Goal: Transaction & Acquisition: Purchase product/service

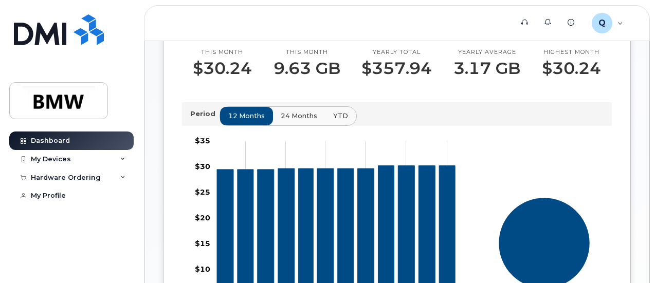
scroll to position [314, 0]
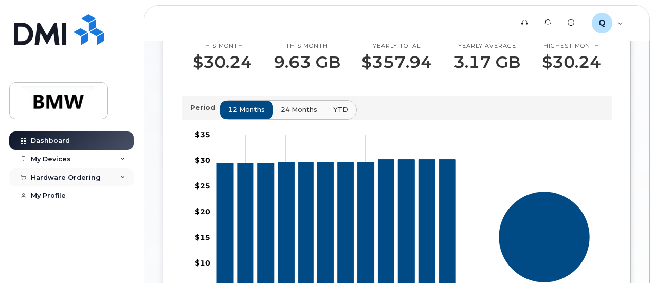
click at [124, 175] on icon at bounding box center [122, 177] width 5 height 5
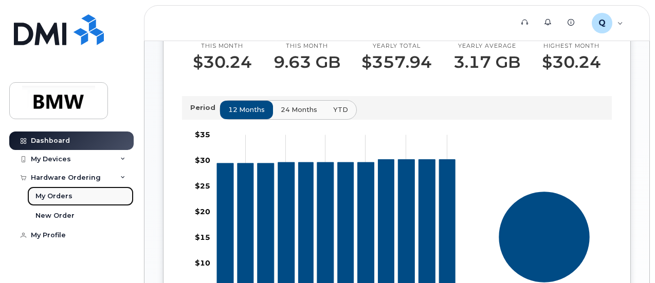
click at [60, 196] on div "My Orders" at bounding box center [53, 196] width 37 height 9
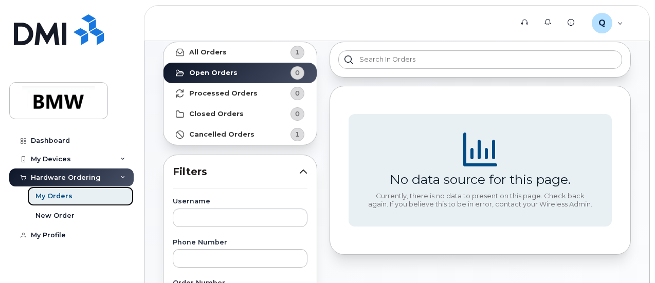
scroll to position [52, 0]
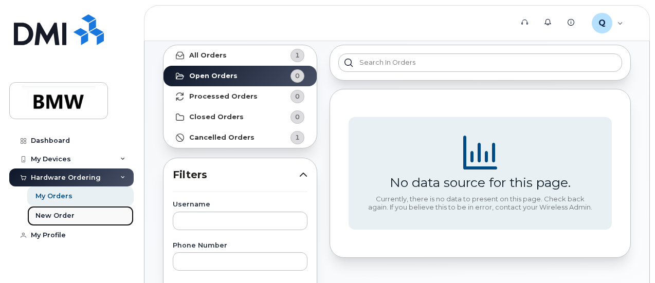
click at [61, 214] on div "New Order" at bounding box center [54, 215] width 39 height 9
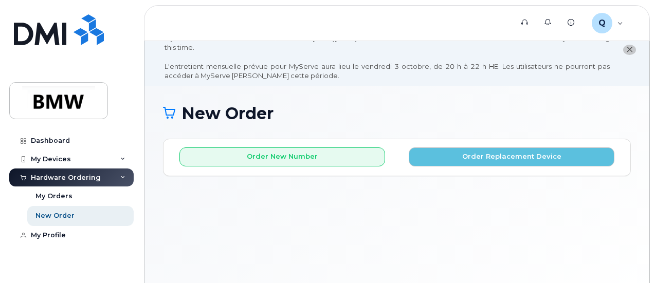
scroll to position [26, 0]
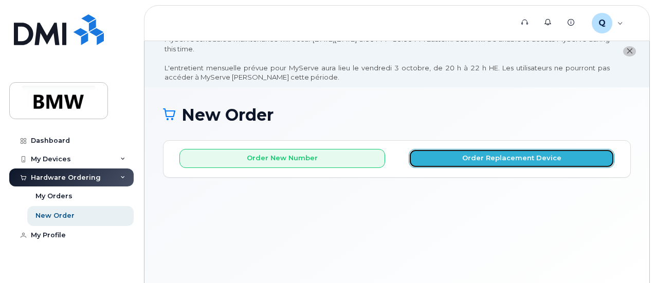
click at [509, 156] on button "Order Replacement Device" at bounding box center [512, 158] width 206 height 19
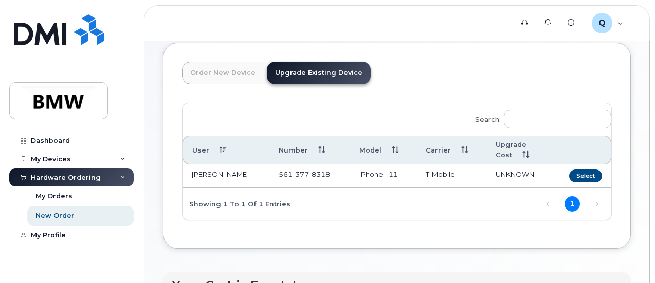
scroll to position [131, 0]
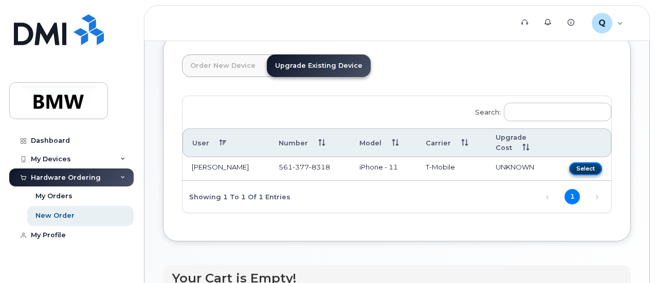
click at [569, 166] on button "Select" at bounding box center [585, 168] width 33 height 13
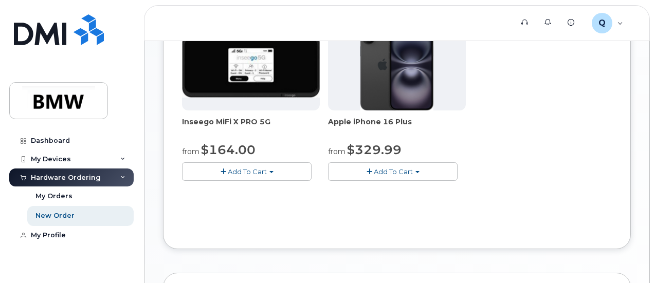
scroll to position [547, 0]
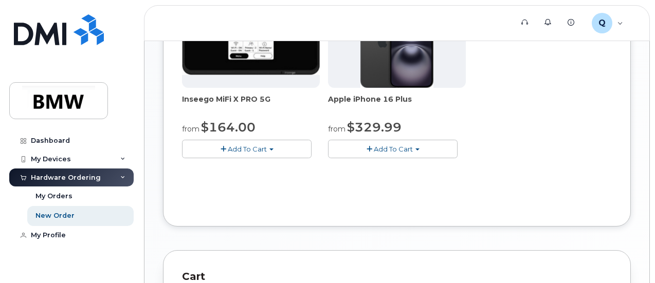
click at [347, 158] on button "Add To Cart" at bounding box center [393, 149] width 130 height 18
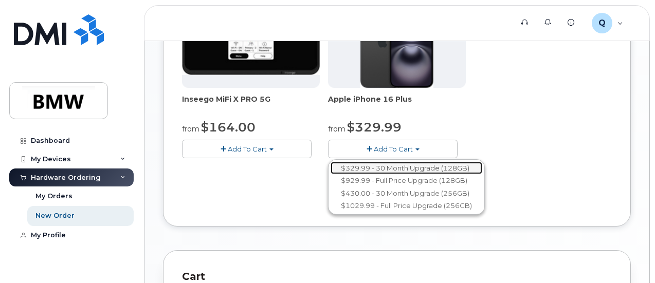
click at [346, 175] on link "$329.99 - 30 Month Upgrade (128GB)" at bounding box center [407, 168] width 152 height 13
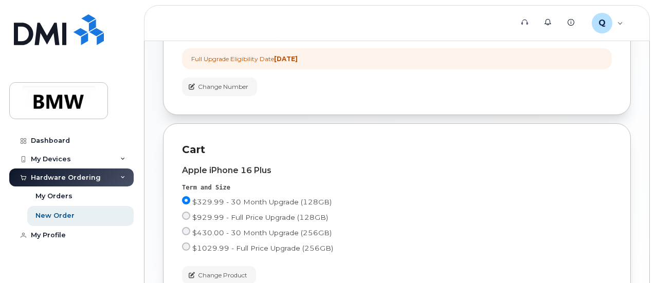
scroll to position [406, 0]
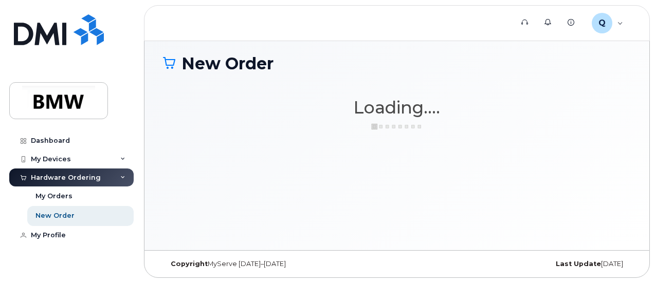
scroll to position [77, 0]
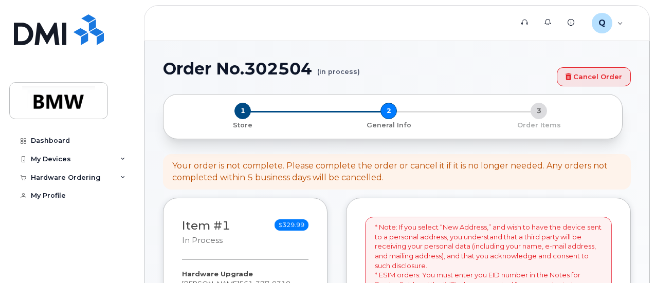
select select
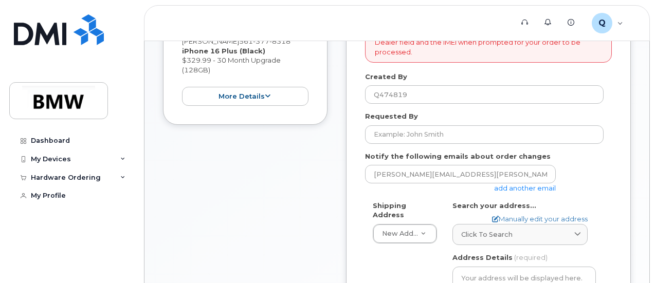
scroll to position [318, 0]
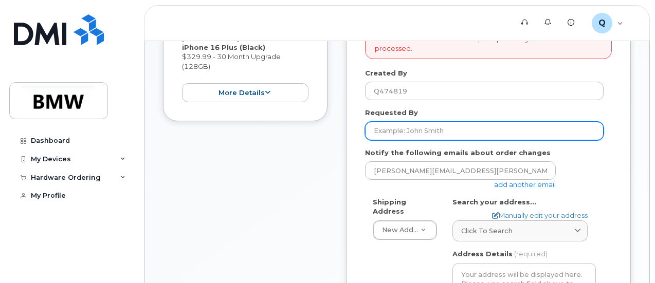
click at [432, 133] on input "Requested By" at bounding box center [484, 131] width 239 height 19
type input "[PERSON_NAME]"
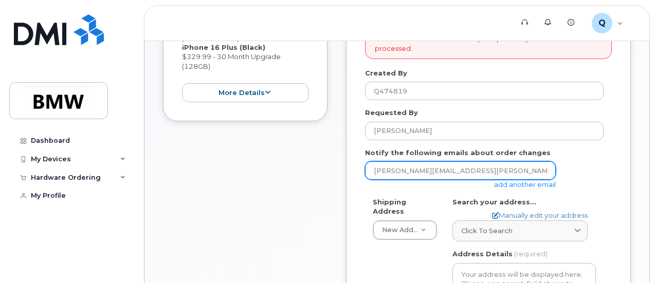
click at [427, 175] on input "[PERSON_NAME][EMAIL_ADDRESS][PERSON_NAME][DOMAIN_NAME]" at bounding box center [460, 170] width 191 height 19
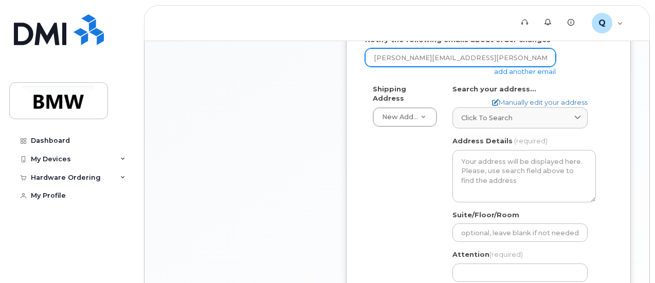
scroll to position [435, 0]
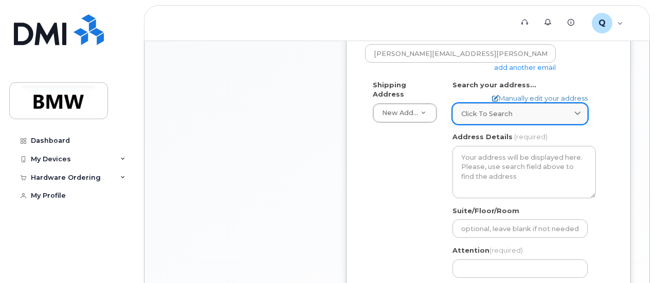
click at [576, 109] on span at bounding box center [578, 114] width 10 height 10
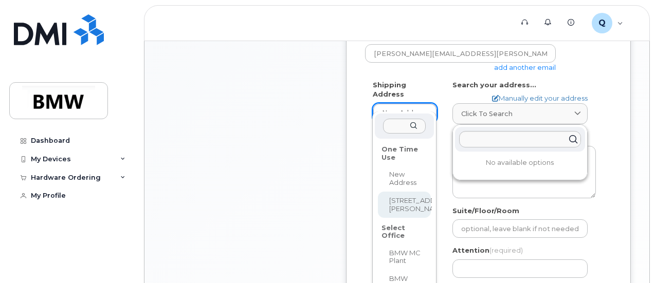
select select "208 Spaniel Dr SE"
type input "[PERSON_NAME]"
type input "5613778318"
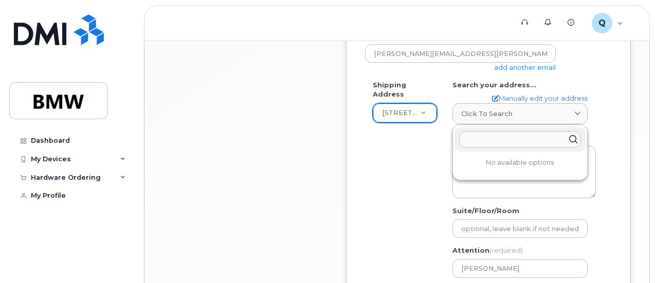
click at [630, 113] on div "* Note: If you select “New Address,” and wish to have the device sent to a pers…" at bounding box center [488, 130] width 285 height 591
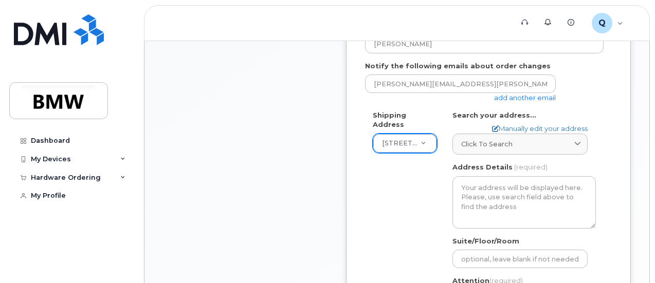
scroll to position [403, 0]
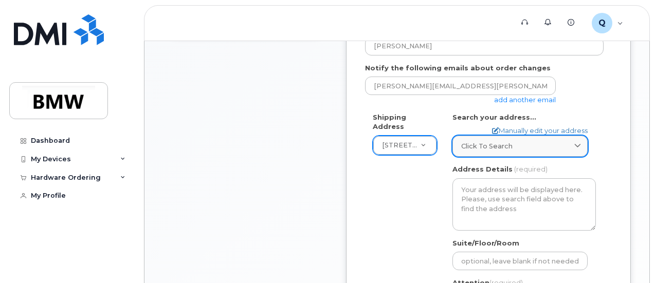
click at [581, 141] on span at bounding box center [578, 146] width 10 height 10
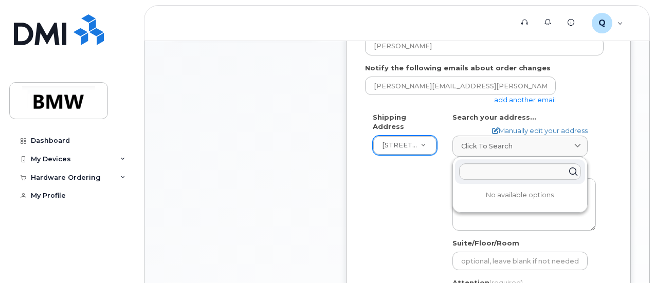
click at [604, 138] on div "NC Concord Search your address... Manually edit your address Click to search No…" at bounding box center [524, 236] width 159 height 246
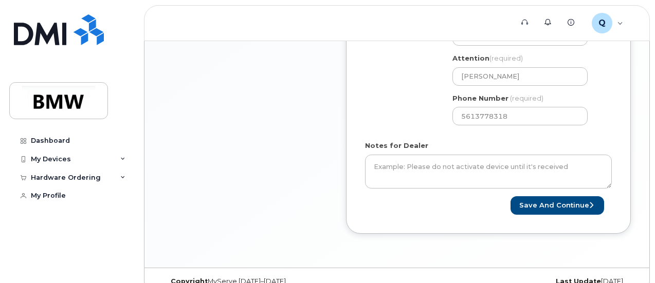
scroll to position [634, 0]
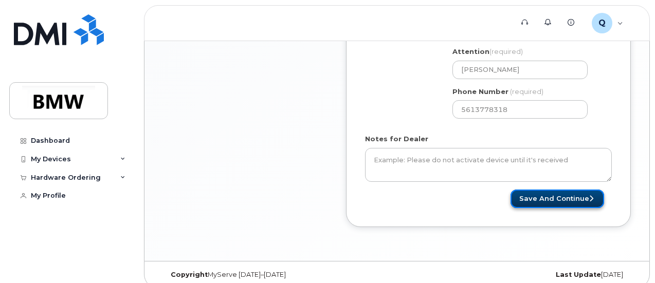
click at [561, 199] on button "Save and Continue" at bounding box center [558, 199] width 94 height 19
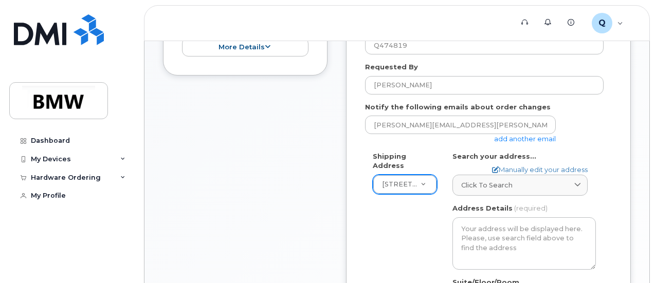
scroll to position [360, 0]
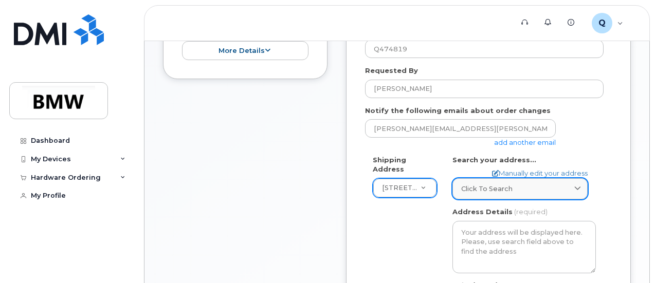
click at [576, 186] on icon at bounding box center [577, 189] width 7 height 7
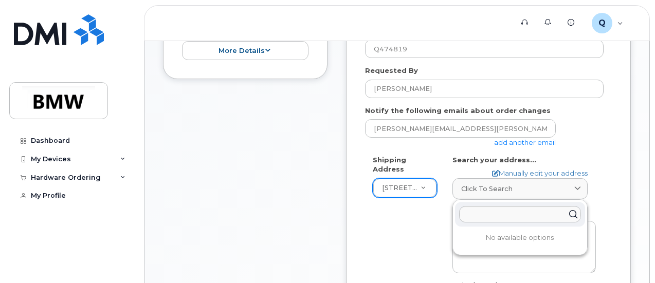
click at [606, 166] on div "Shipping Address 208 Spaniel Dr SE New Address 208 Spaniel Dr SE BMW MC Plant B…" at bounding box center [488, 278] width 247 height 246
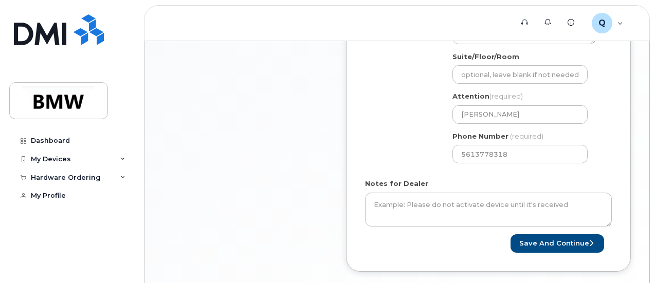
scroll to position [589, 0]
click at [548, 241] on button "Save and Continue" at bounding box center [558, 243] width 94 height 19
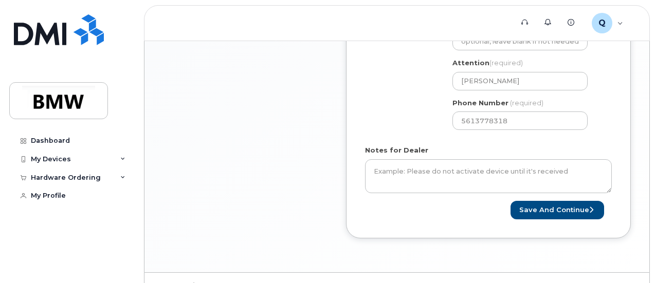
scroll to position [638, 0]
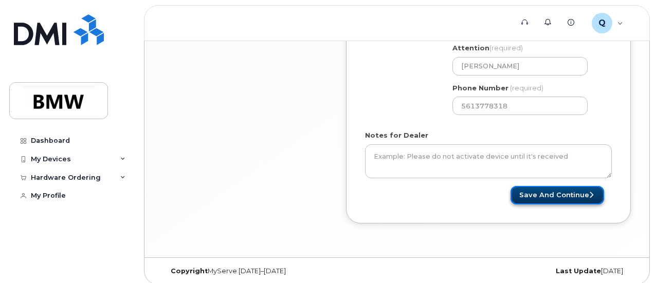
click at [548, 198] on button "Save and Continue" at bounding box center [558, 195] width 94 height 19
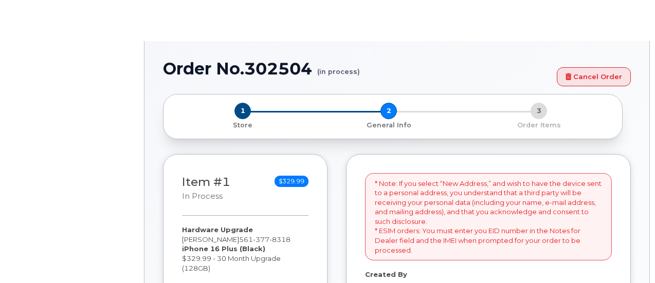
select select
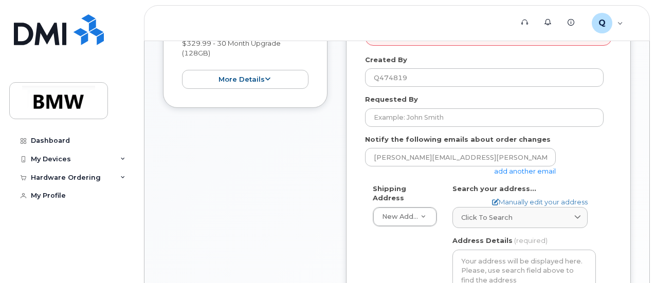
scroll to position [337, 0]
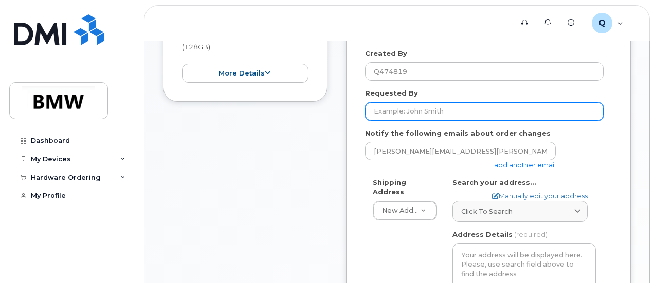
click at [415, 111] on input "Requested By" at bounding box center [484, 111] width 239 height 19
type input "[PERSON_NAME]"
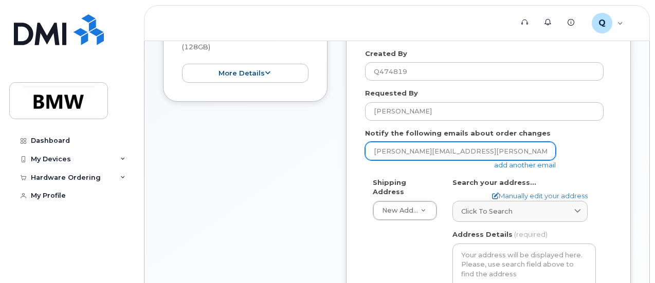
click at [447, 144] on input "[PERSON_NAME][EMAIL_ADDRESS][PERSON_NAME][DOMAIN_NAME]" at bounding box center [460, 151] width 191 height 19
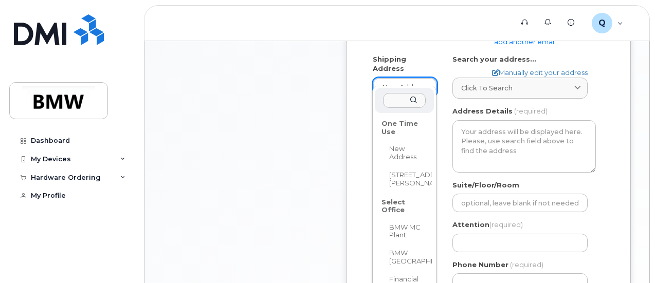
scroll to position [465, 0]
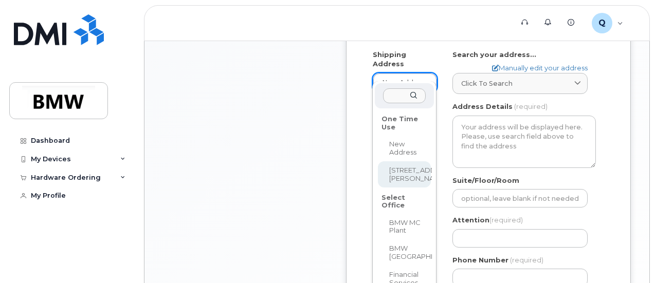
select select "208 Spaniel Dr SE"
type input "[PERSON_NAME]"
type input "5613778318"
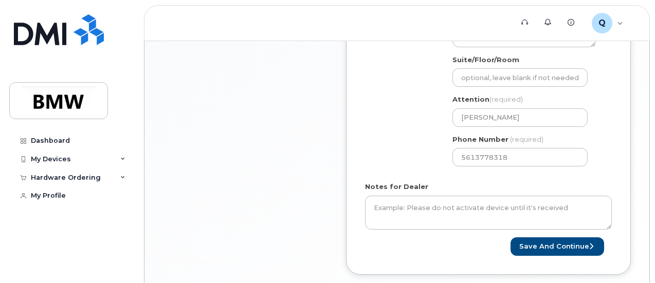
scroll to position [592, 0]
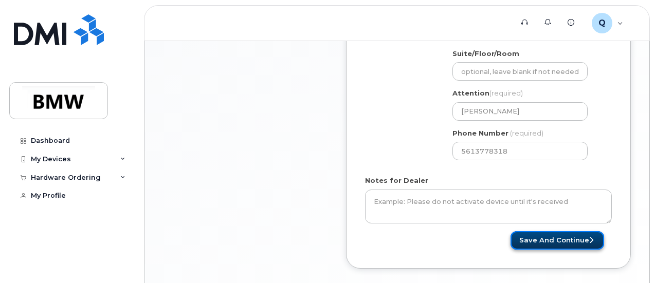
click at [552, 237] on button "Save and Continue" at bounding box center [558, 240] width 94 height 19
click at [574, 236] on button "Save and Continue" at bounding box center [558, 240] width 94 height 19
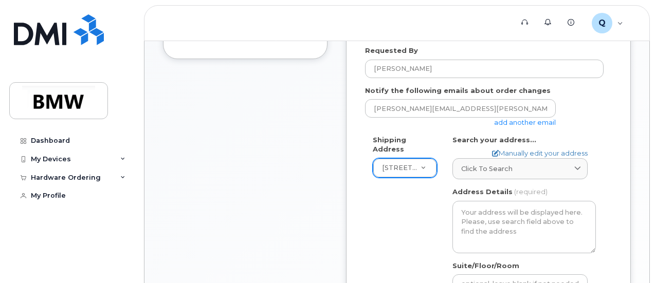
scroll to position [378, 0]
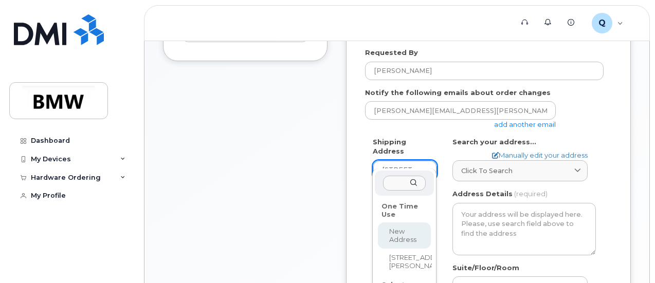
select select
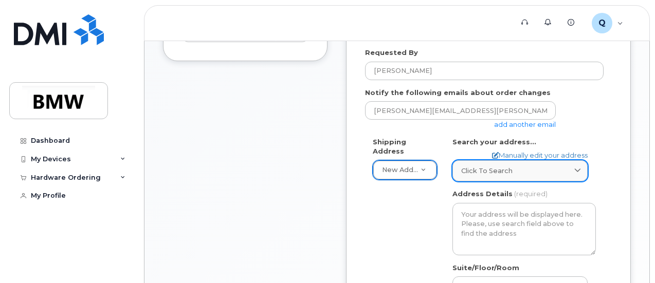
click at [573, 167] on span at bounding box center [578, 171] width 10 height 10
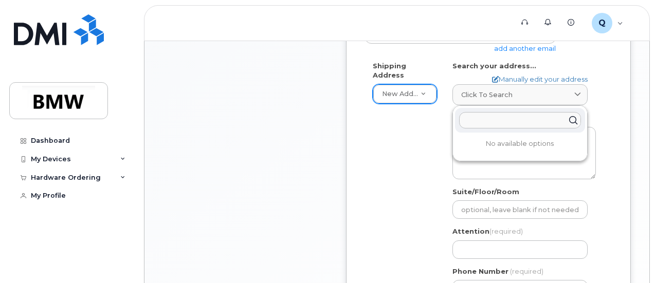
scroll to position [458, 0]
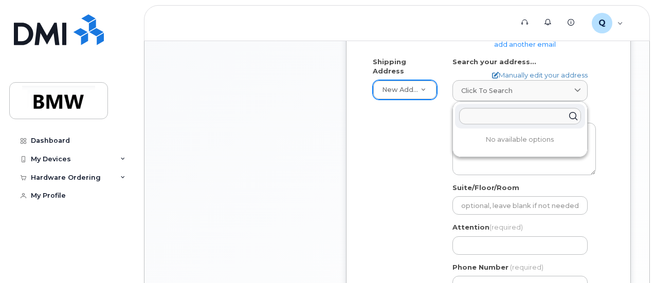
click at [626, 122] on div "* Note: If you select “New Address,” and wish to have the device sent to a pers…" at bounding box center [488, 107] width 285 height 591
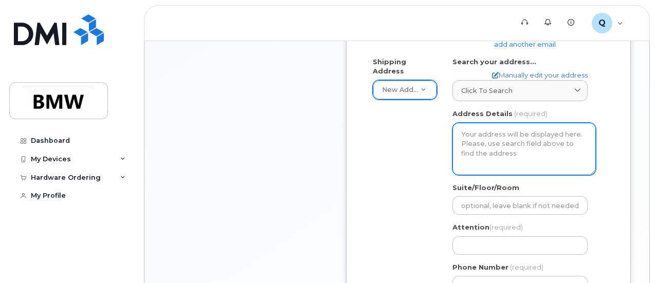
click at [481, 132] on textarea "Address Details" at bounding box center [523, 149] width 143 height 52
click at [481, 146] on textarea "Address Details" at bounding box center [523, 149] width 143 height 52
click at [486, 152] on textarea "Address Details" at bounding box center [523, 149] width 143 height 52
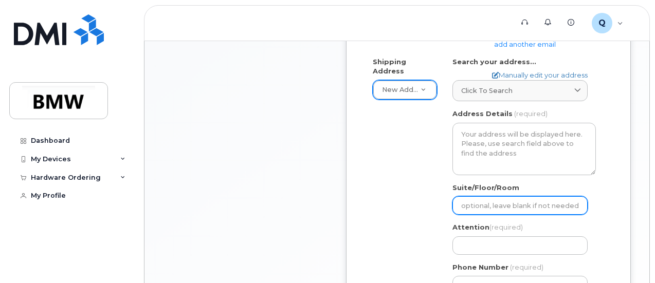
click at [470, 202] on input "Suite/Floor/Room" at bounding box center [519, 205] width 135 height 19
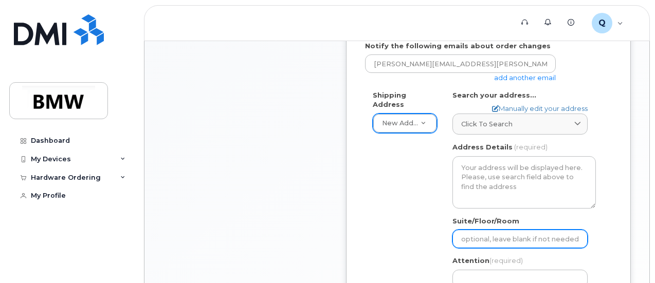
scroll to position [429, 0]
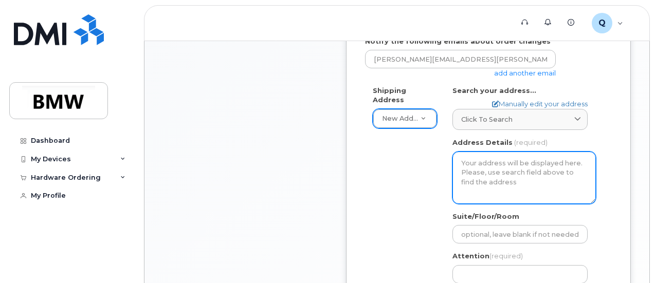
click at [472, 173] on textarea "Address Details" at bounding box center [523, 178] width 143 height 52
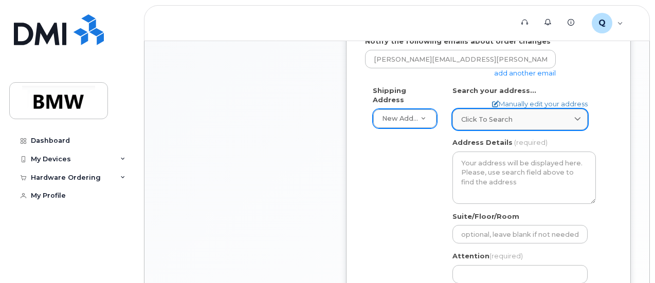
click at [579, 115] on span at bounding box center [578, 120] width 10 height 10
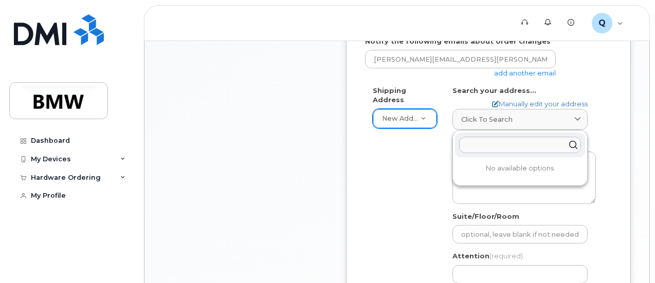
click at [503, 139] on input "text" at bounding box center [520, 145] width 122 height 16
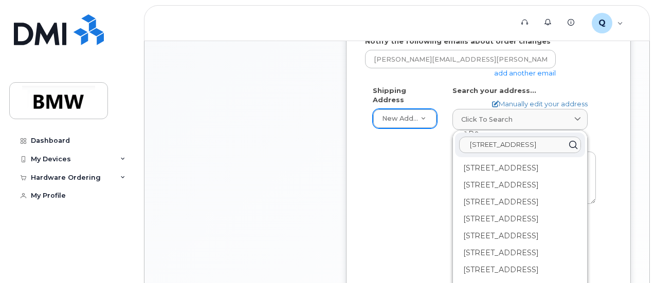
scroll to position [0, 0]
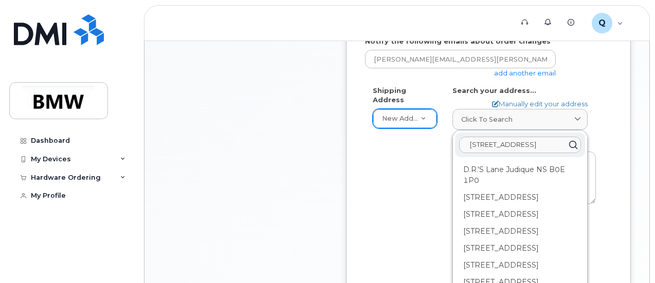
click at [554, 143] on input "208 Spaniel Dr SE Concord, NC" at bounding box center [520, 145] width 122 height 16
click at [557, 143] on input "208 Spaniel Dr SE Concord, NC" at bounding box center [520, 145] width 122 height 16
type input "NC"
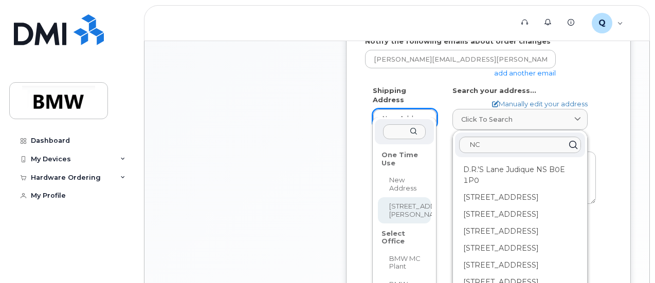
select select "208 Spaniel Dr SE"
type input "[PERSON_NAME]"
type input "5613778318"
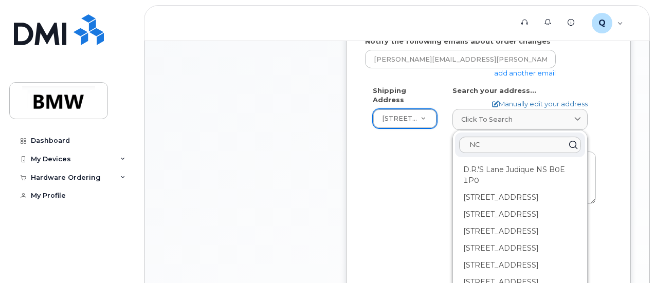
click at [408, 164] on div "Shipping Address 208 Spaniel Dr SE New Address 208 Spaniel Dr SE BMW MC Plant B…" at bounding box center [484, 209] width 239 height 246
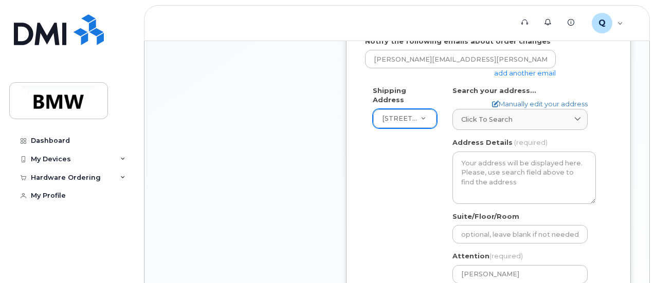
click at [623, 107] on div "* Note: If you select “New Address,” and wish to have the device sent to a pers…" at bounding box center [488, 136] width 285 height 591
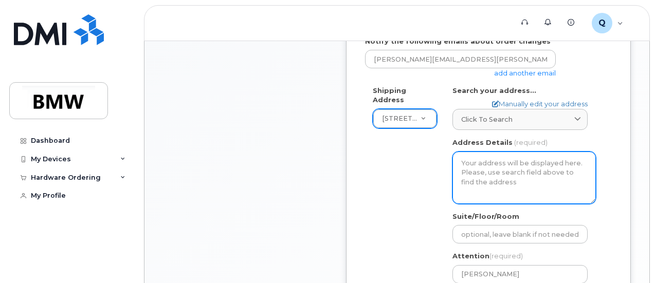
click at [489, 163] on textarea "Address Details" at bounding box center [523, 178] width 143 height 52
click at [493, 177] on textarea "Address Details" at bounding box center [523, 178] width 143 height 52
click at [594, 200] on textarea "Address Details" at bounding box center [523, 178] width 143 height 52
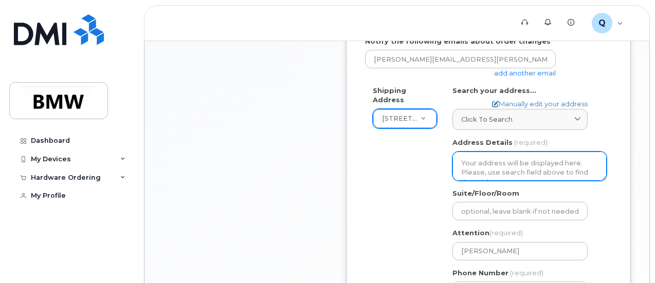
drag, startPoint x: 594, startPoint y: 200, endPoint x: 605, endPoint y: 177, distance: 25.1
click at [605, 177] on textarea "Address Details" at bounding box center [529, 166] width 154 height 29
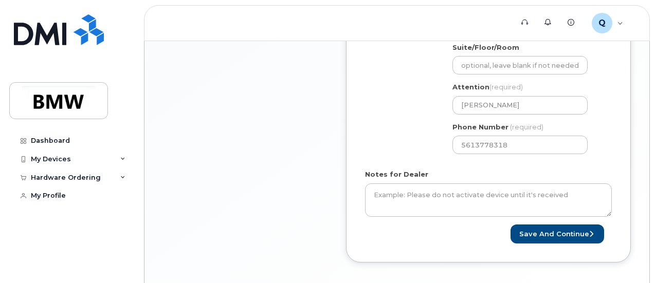
scroll to position [578, 0]
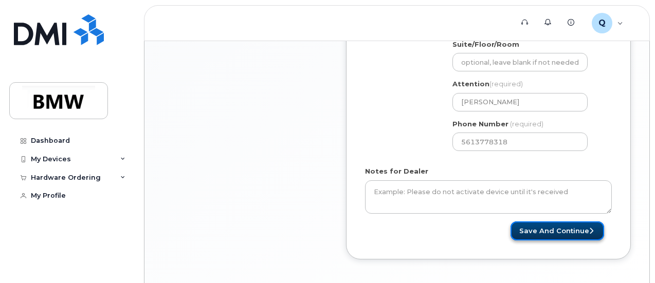
click at [554, 225] on button "Save and Continue" at bounding box center [558, 231] width 94 height 19
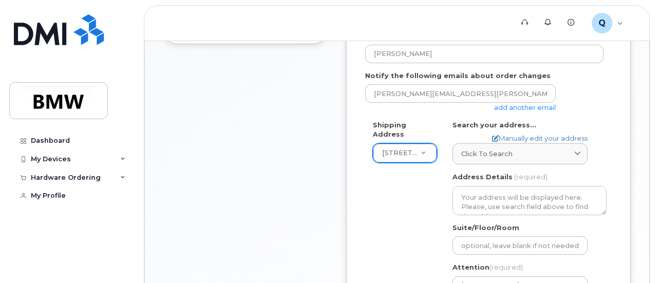
scroll to position [398, 0]
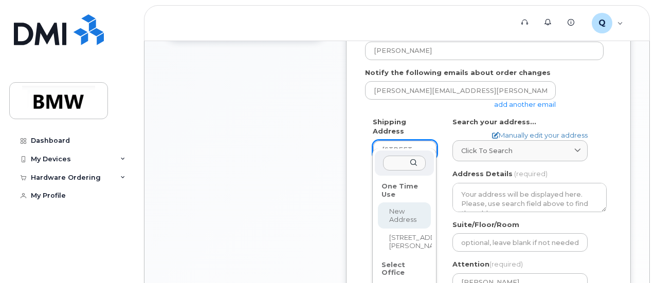
select select
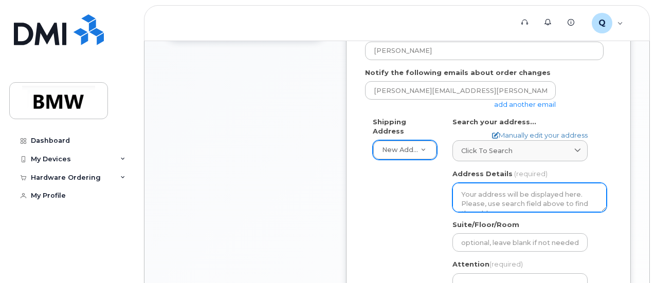
click at [483, 198] on textarea "Address Details" at bounding box center [529, 197] width 154 height 29
click at [485, 189] on textarea "Address Details" at bounding box center [529, 197] width 154 height 29
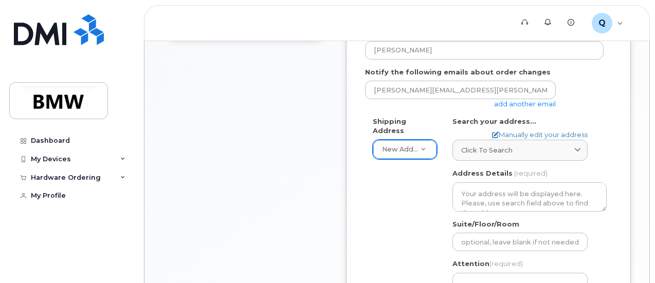
scroll to position [397, 0]
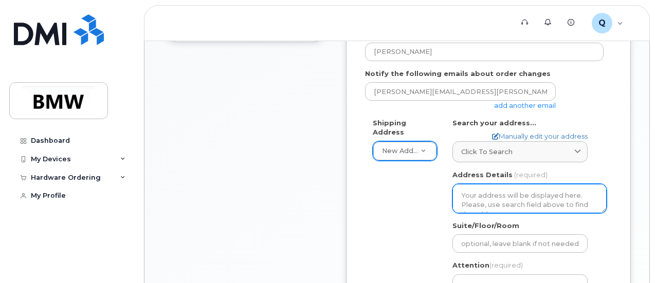
click at [465, 192] on textarea "Address Details" at bounding box center [529, 198] width 154 height 29
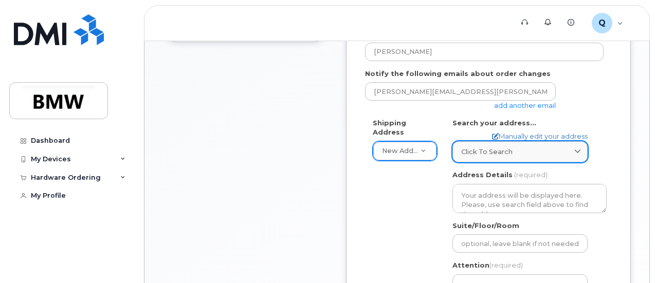
click at [560, 144] on link "Click to search" at bounding box center [519, 151] width 135 height 21
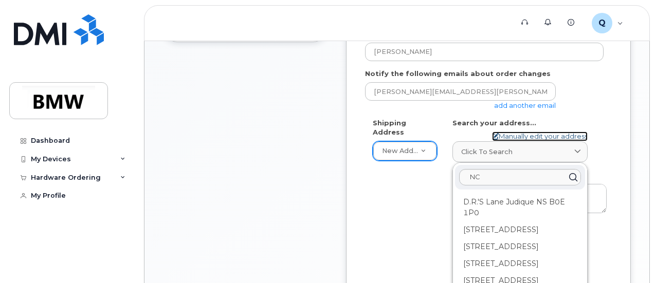
click at [540, 132] on link "Manually edit your address" at bounding box center [540, 137] width 96 height 10
select select
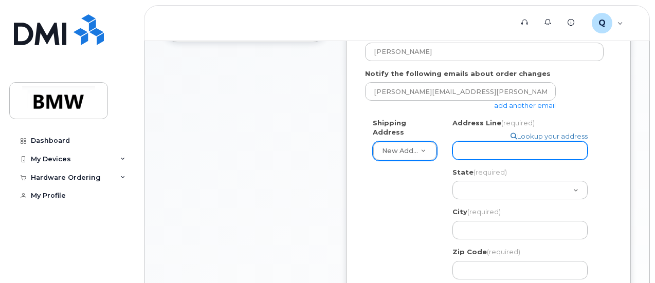
click at [500, 149] on input "Address Line (required)" at bounding box center [519, 150] width 135 height 19
type input "208 Spaniel Dr SE"
select select
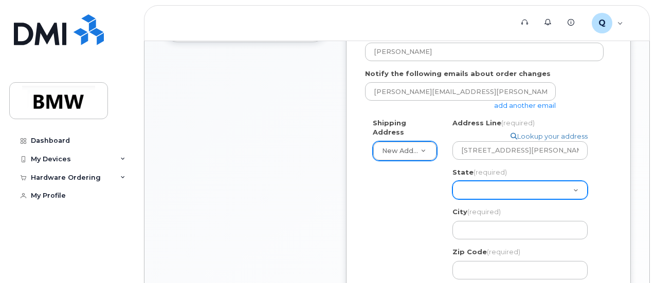
click at [583, 188] on select "Alabama Alaska American Samoa Arizona Arkansas California Colorado Connecticut …" at bounding box center [519, 190] width 135 height 19
select select "NC"
click at [452, 181] on select "Alabama Alaska American Samoa Arizona Arkansas California Colorado Connecticut …" at bounding box center [519, 190] width 135 height 19
select select
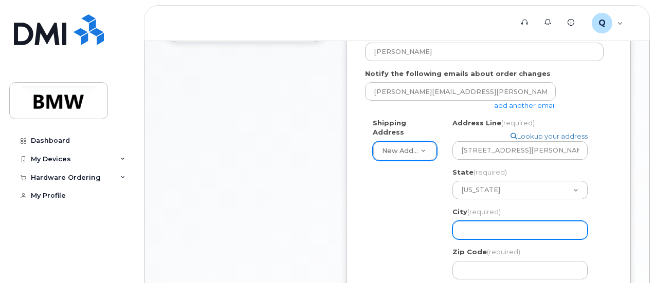
click at [471, 227] on input "City (required)" at bounding box center [519, 230] width 135 height 19
type input "Concord"
select select
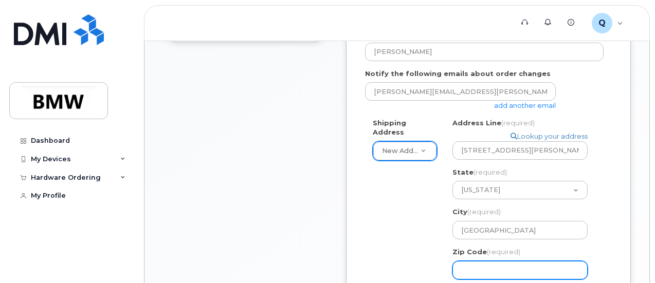
click at [486, 269] on input "Zip Code (required)" at bounding box center [519, 270] width 135 height 19
type input "28025"
select select
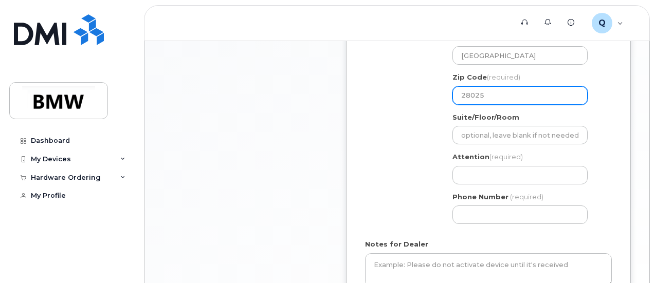
scroll to position [570, 0]
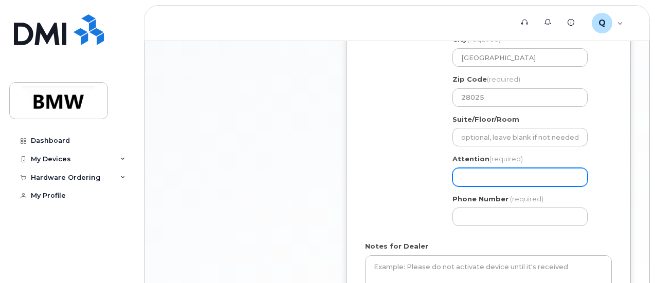
click at [491, 179] on input "Attention (required)" at bounding box center [519, 177] width 135 height 19
type input "[PERSON_NAME]"
select select
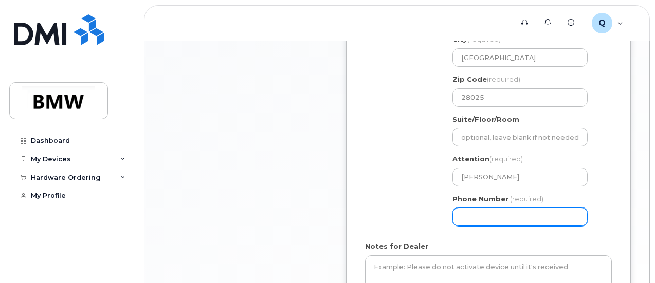
click at [504, 210] on input "Phone Number" at bounding box center [519, 217] width 135 height 19
click at [503, 216] on input "Phone Number" at bounding box center [519, 217] width 135 height 19
type input "561377838"
select select
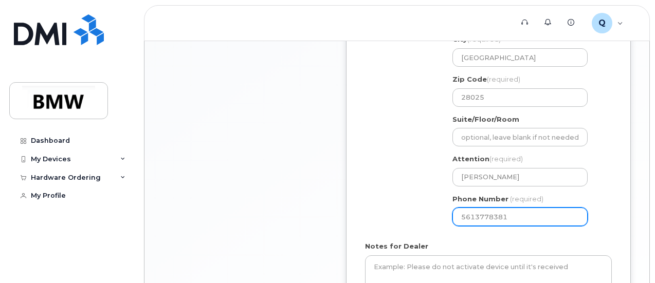
scroll to position [686, 0]
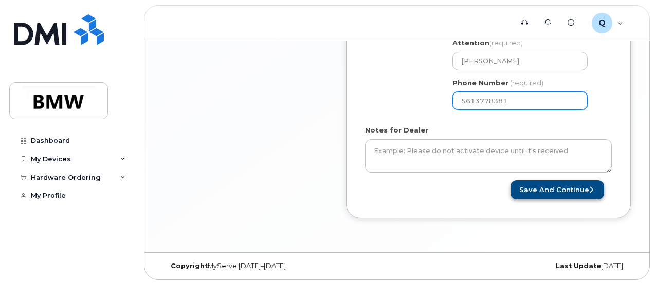
type input "5613778381"
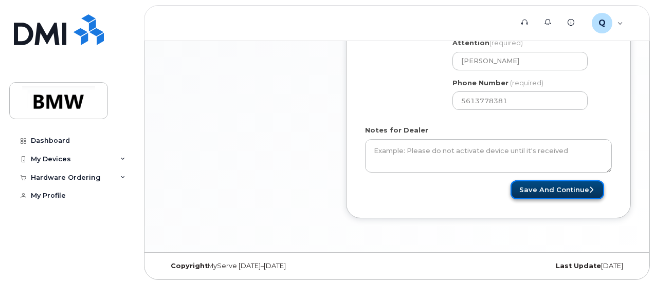
click at [557, 191] on button "Save and Continue" at bounding box center [558, 189] width 94 height 19
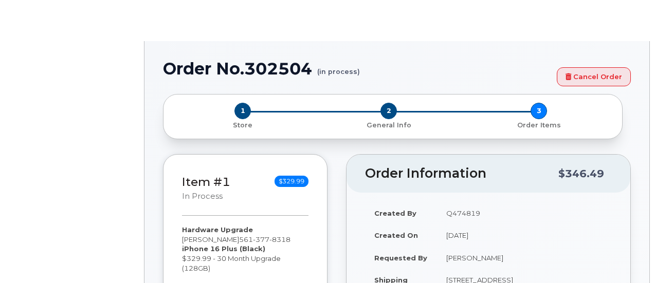
select select "1895303"
type input "1896007"
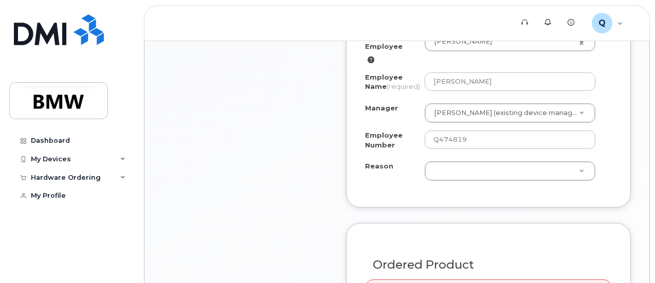
scroll to position [668, 0]
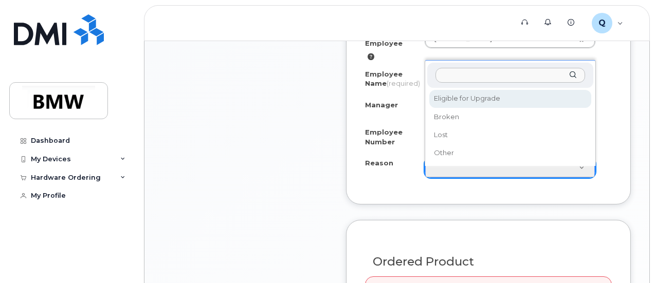
select select "eligible_for_upgrade"
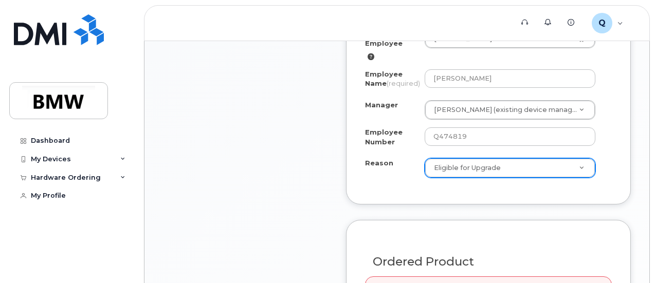
drag, startPoint x: 653, startPoint y: 180, endPoint x: 656, endPoint y: 157, distance: 23.3
click at [655, 157] on html "Support Alerts Knowledge Base Q Q474819 Employee English Français Sign out Dash…" at bounding box center [327, 15] width 655 height 1367
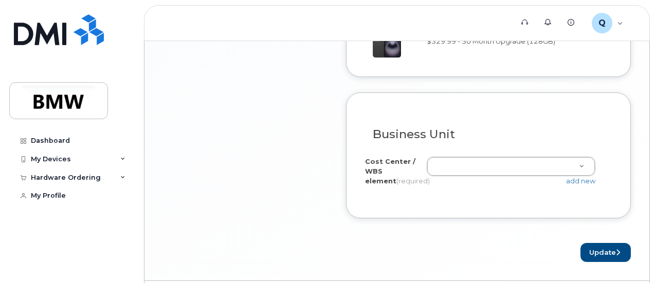
scroll to position [1054, 0]
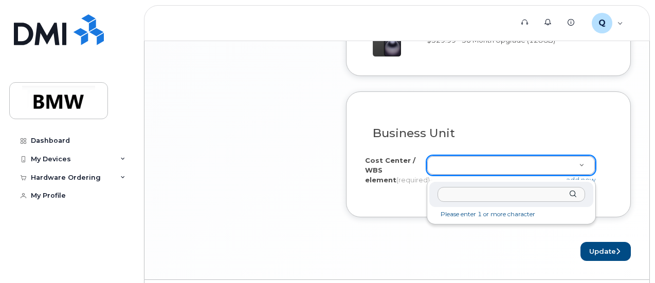
drag, startPoint x: 450, startPoint y: 170, endPoint x: 465, endPoint y: 193, distance: 27.2
click at [465, 193] on input "text" at bounding box center [512, 194] width 148 height 15
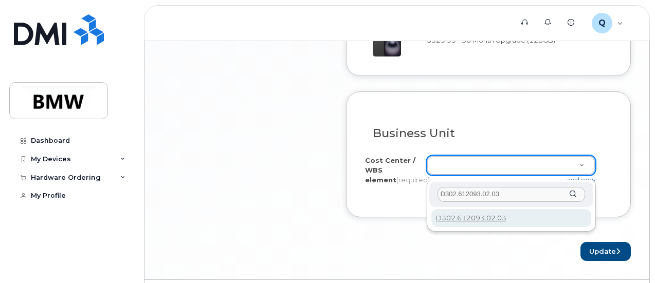
type input "D302.612093.02.03"
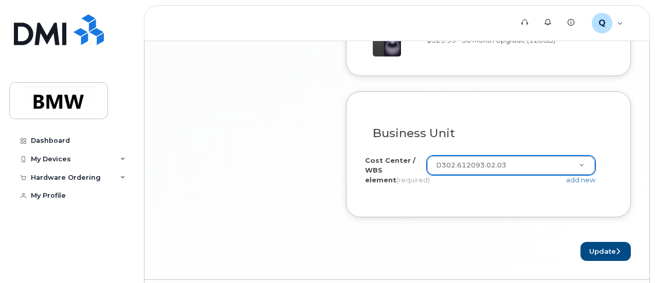
scroll to position [1087, 0]
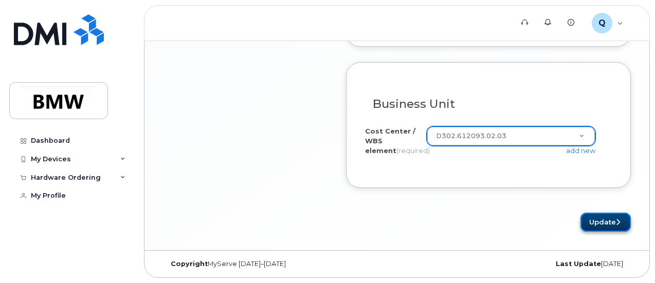
click at [596, 215] on button "Update" at bounding box center [605, 222] width 50 height 19
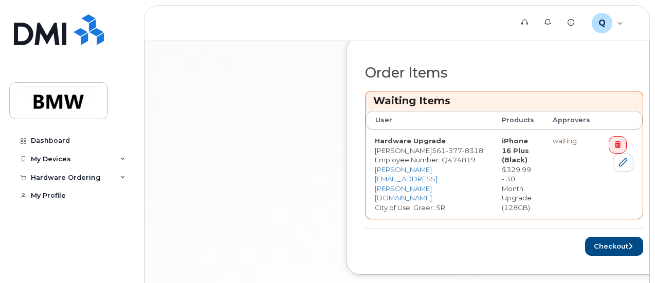
scroll to position [521, 0]
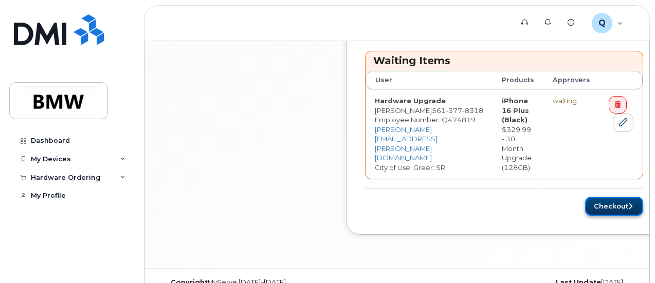
click at [592, 202] on button "Checkout" at bounding box center [614, 206] width 58 height 19
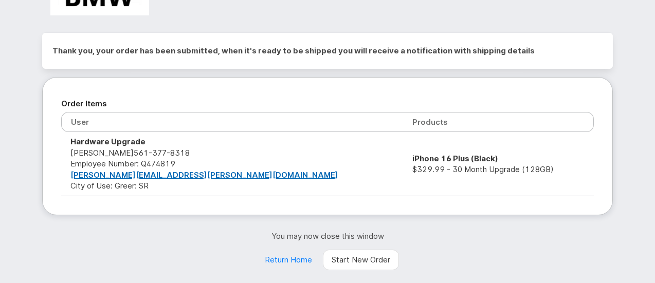
scroll to position [45, 0]
